Goal: Task Accomplishment & Management: Manage account settings

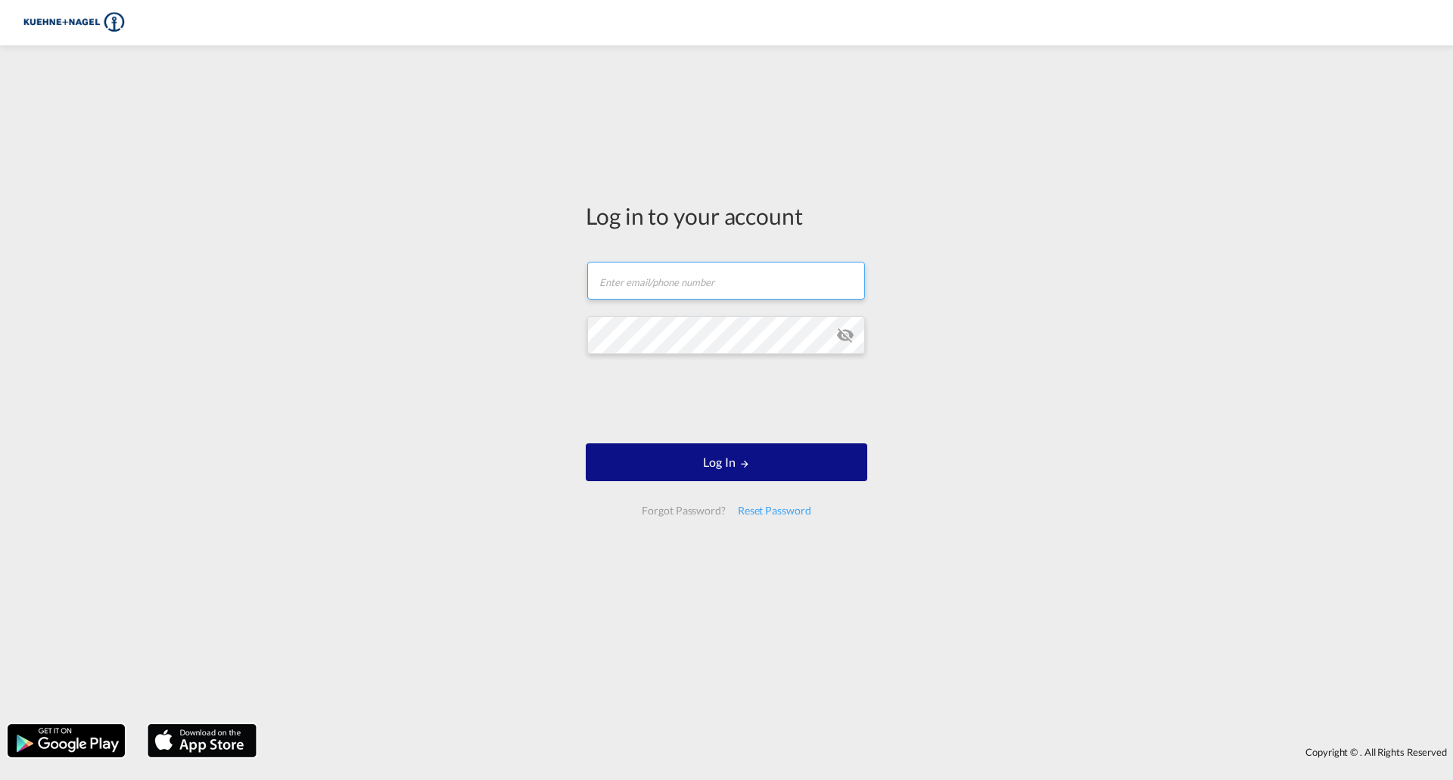
type input "[EMAIL_ADDRESS][PERSON_NAME][DOMAIN_NAME]"
click at [747, 434] on form "[EMAIL_ADDRESS][PERSON_NAME][DOMAIN_NAME] Email field is required Password fiel…" at bounding box center [727, 389] width 282 height 284
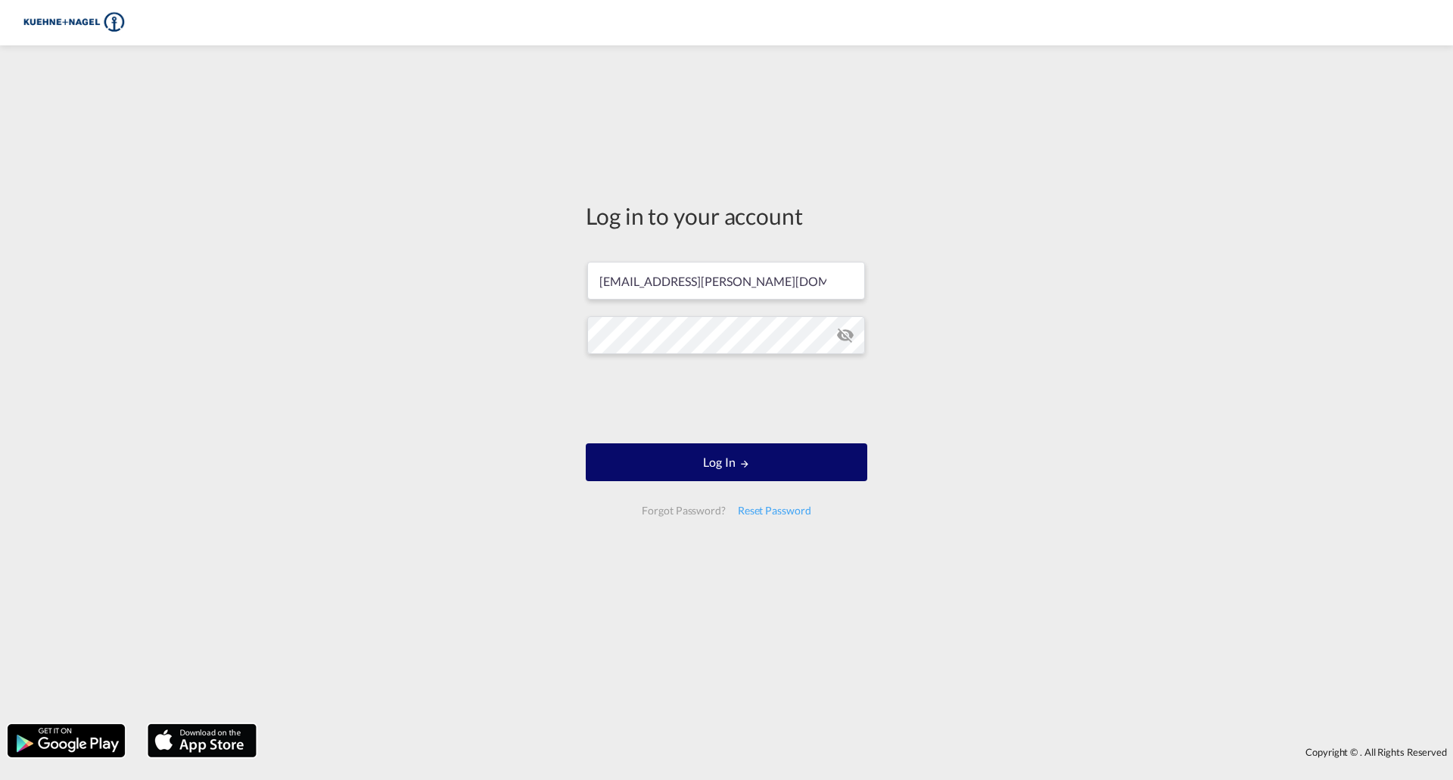
click at [742, 459] on md-icon "LOGIN" at bounding box center [744, 464] width 11 height 11
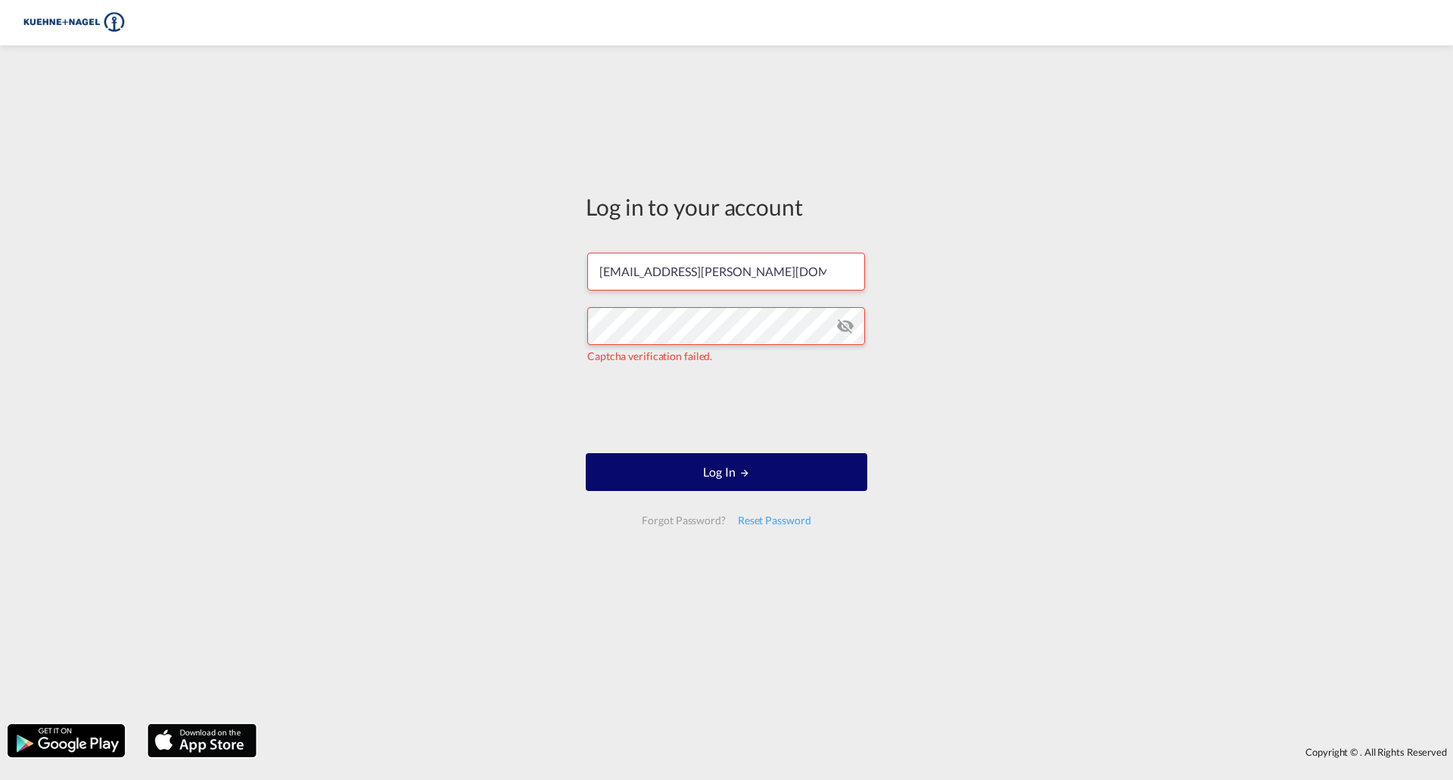
click at [719, 471] on button "Log In" at bounding box center [727, 472] width 282 height 38
